Goal: Task Accomplishment & Management: Use online tool/utility

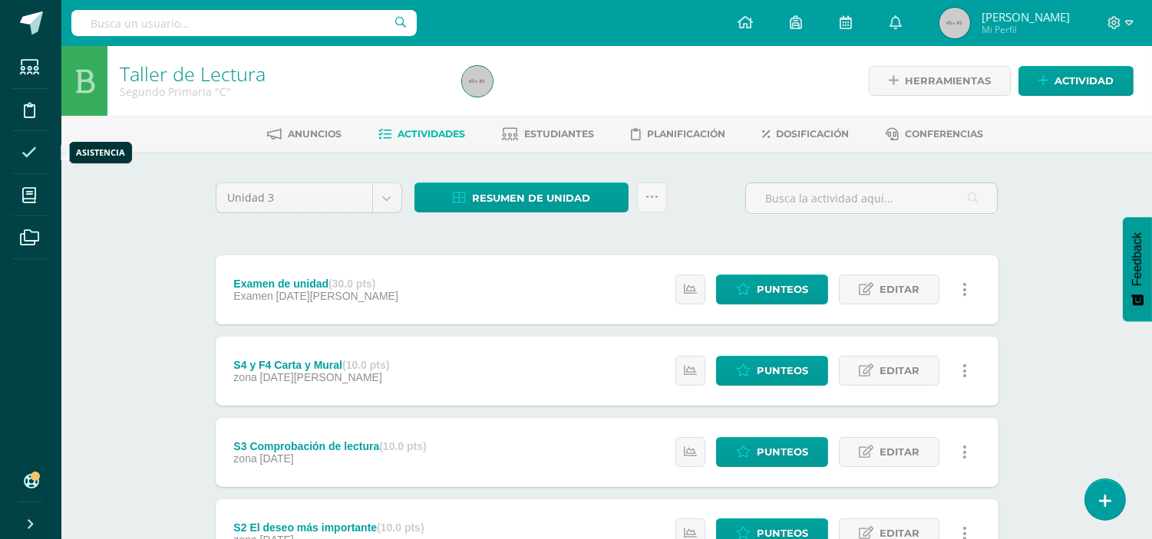
click at [24, 147] on icon at bounding box center [28, 152] width 15 height 15
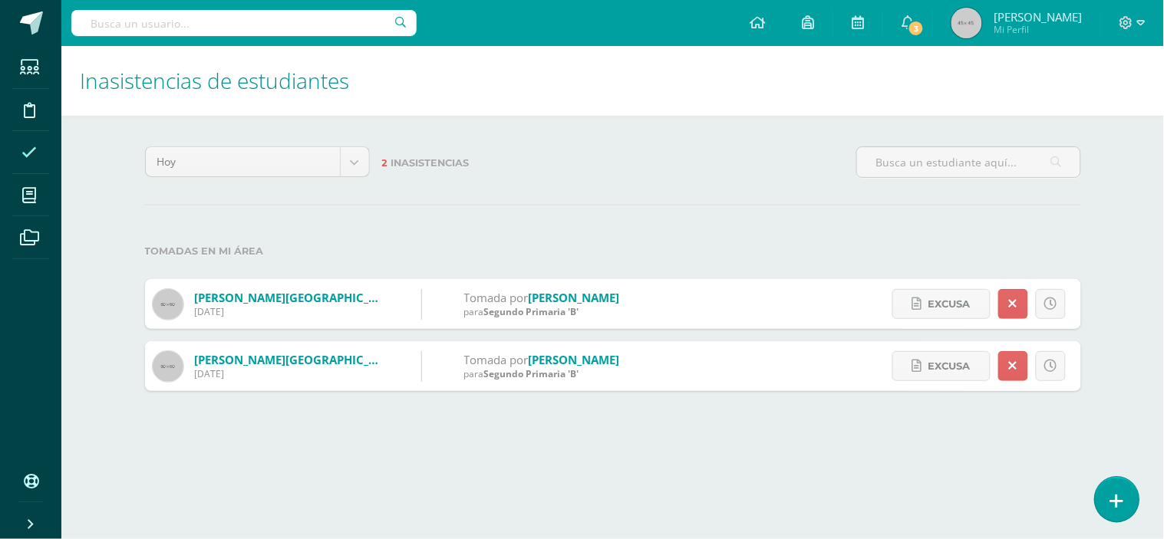
click at [1111, 495] on icon at bounding box center [1117, 502] width 14 height 18
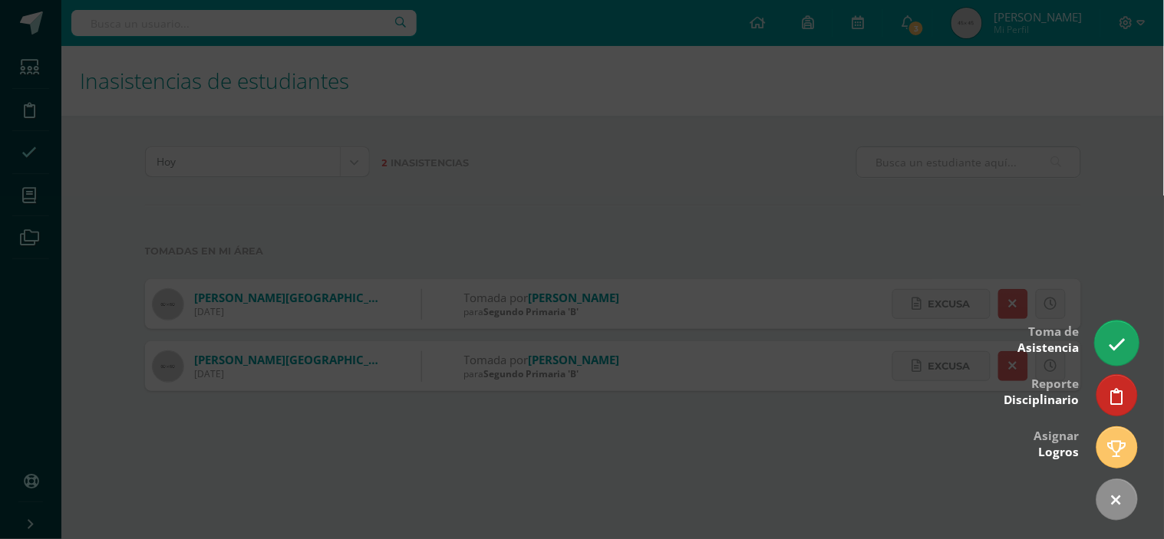
click at [1110, 344] on icon at bounding box center [1117, 345] width 18 height 18
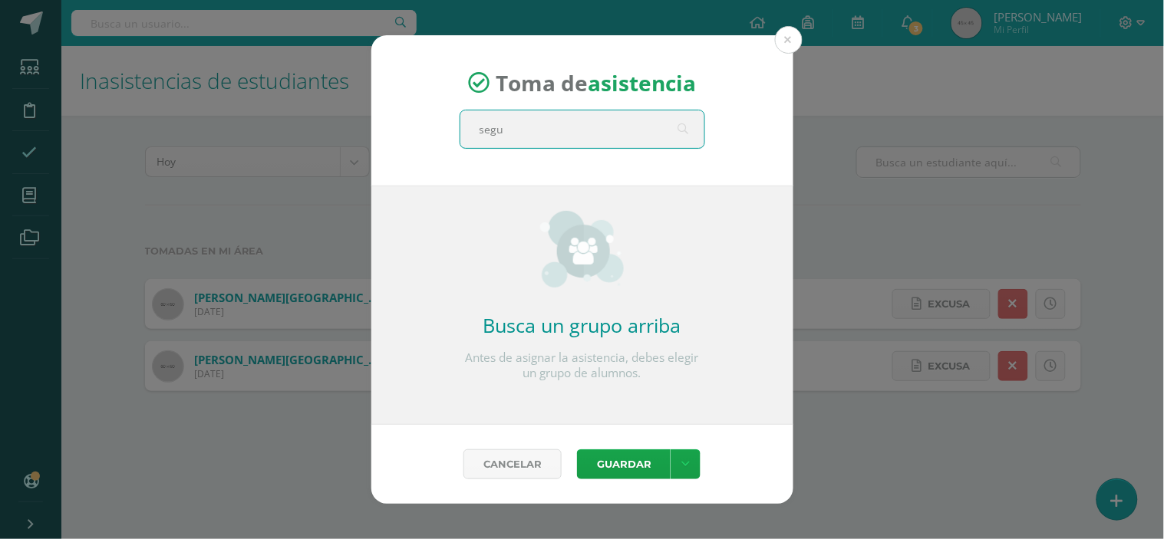
type input "segun"
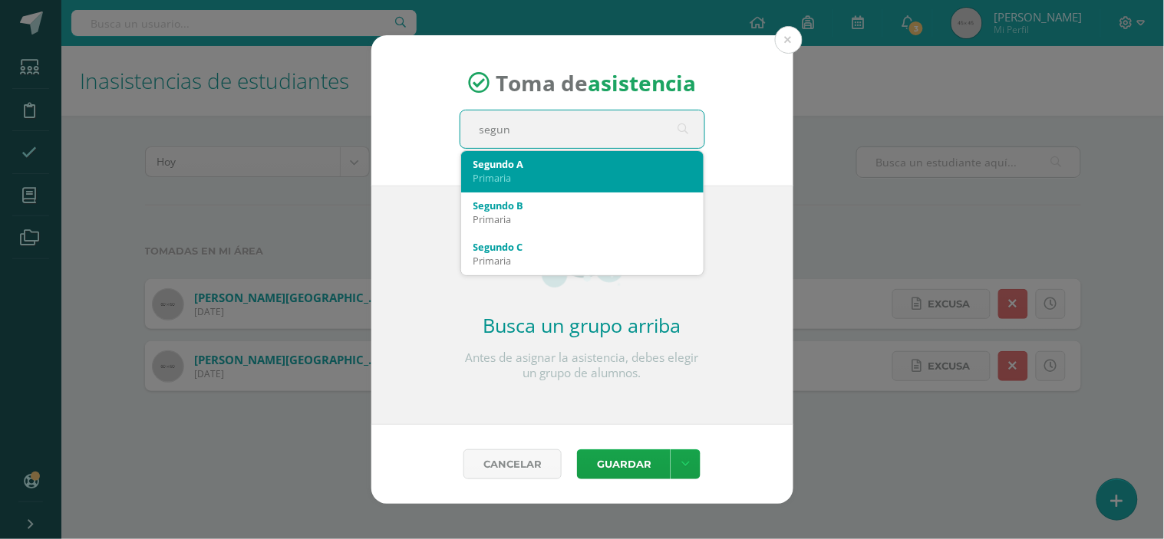
click at [526, 183] on div "Segundo A Primaria" at bounding box center [582, 171] width 218 height 40
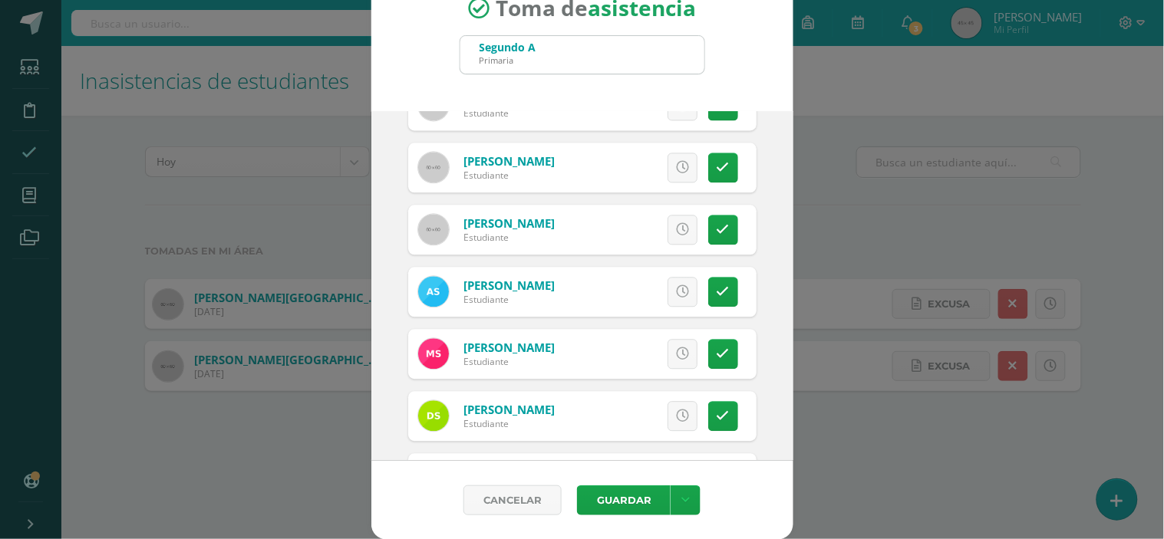
scroll to position [1037, 0]
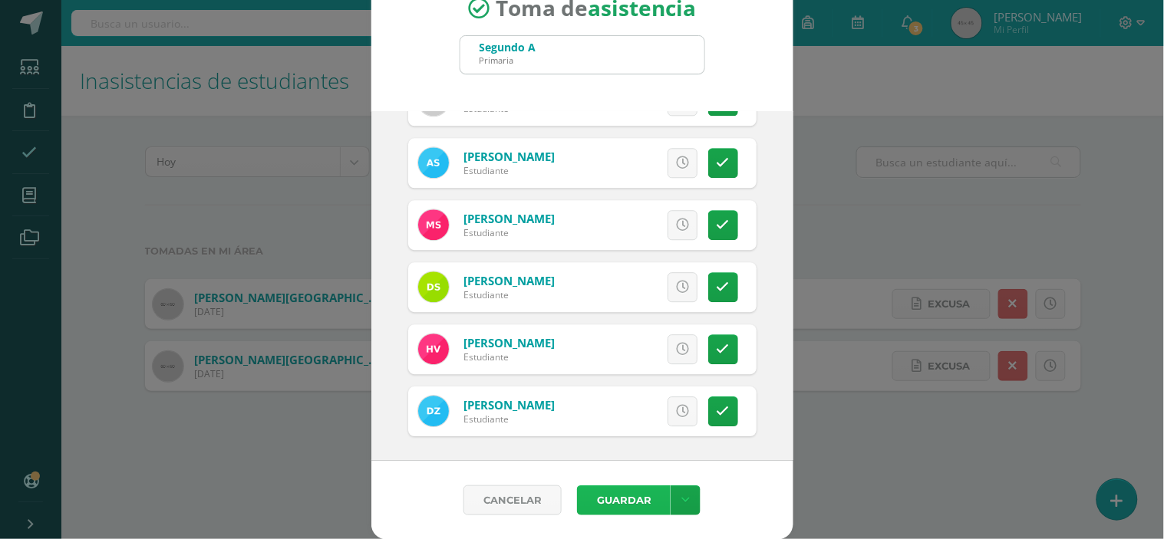
click at [599, 493] on button "Guardar" at bounding box center [624, 501] width 94 height 30
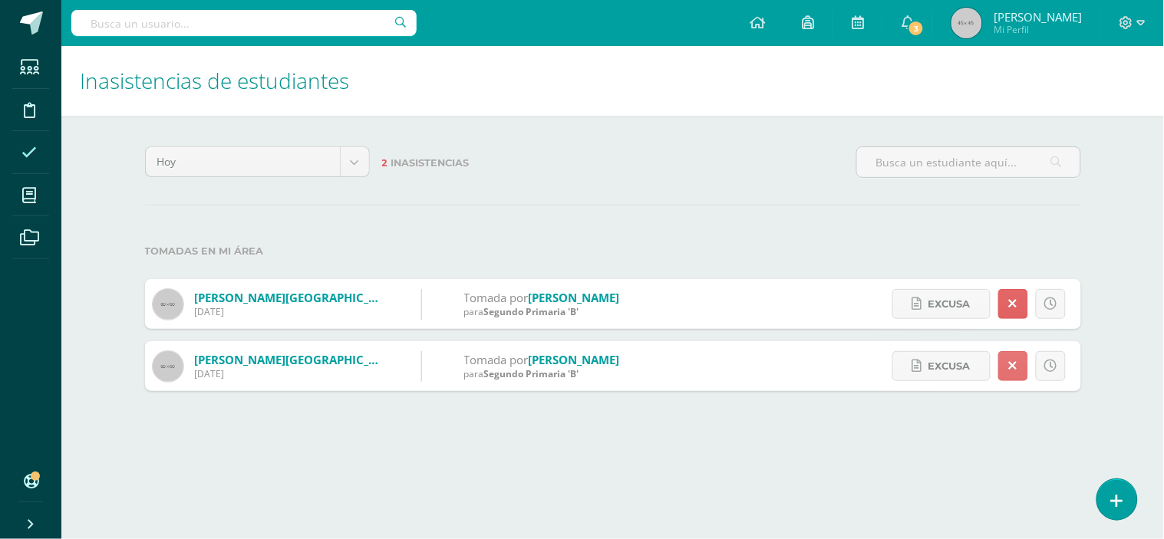
click at [1010, 370] on icon at bounding box center [1013, 366] width 8 height 13
click at [878, 422] on html "Asistencia almacenada con éxito Estudiantes Disciplina Asistencia Mis cursos Ar…" at bounding box center [582, 211] width 1164 height 422
